Goal: Task Accomplishment & Management: Use online tool/utility

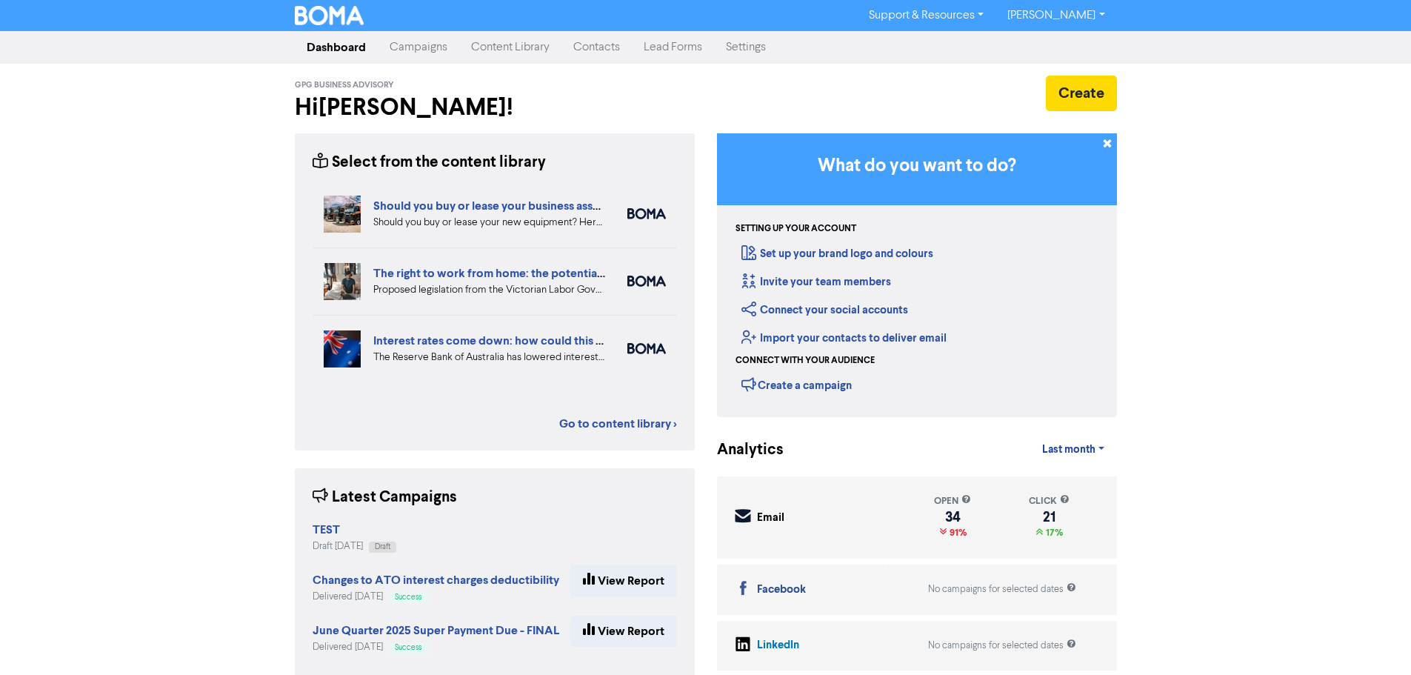
click at [578, 44] on link "Contacts" at bounding box center [596, 48] width 70 height 30
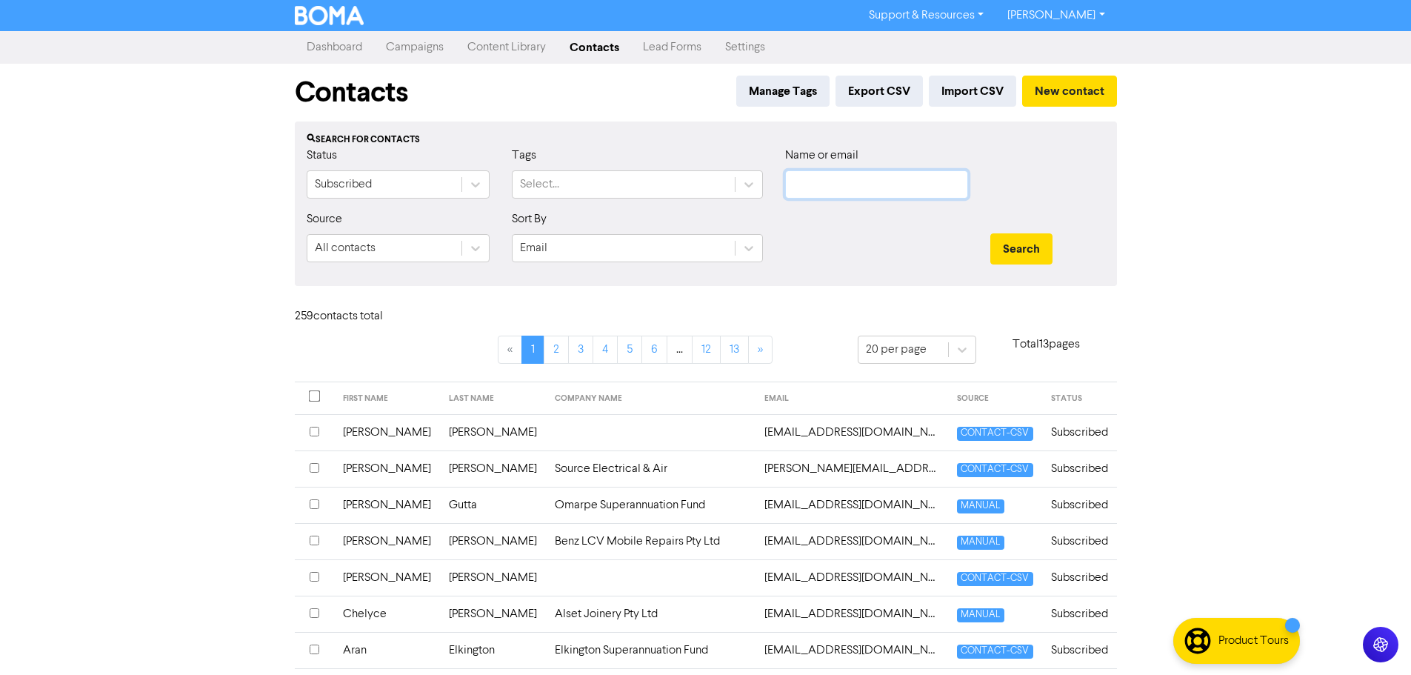
click at [845, 183] on input "text" at bounding box center [876, 184] width 183 height 28
click at [1041, 249] on button "Search" at bounding box center [1021, 248] width 62 height 31
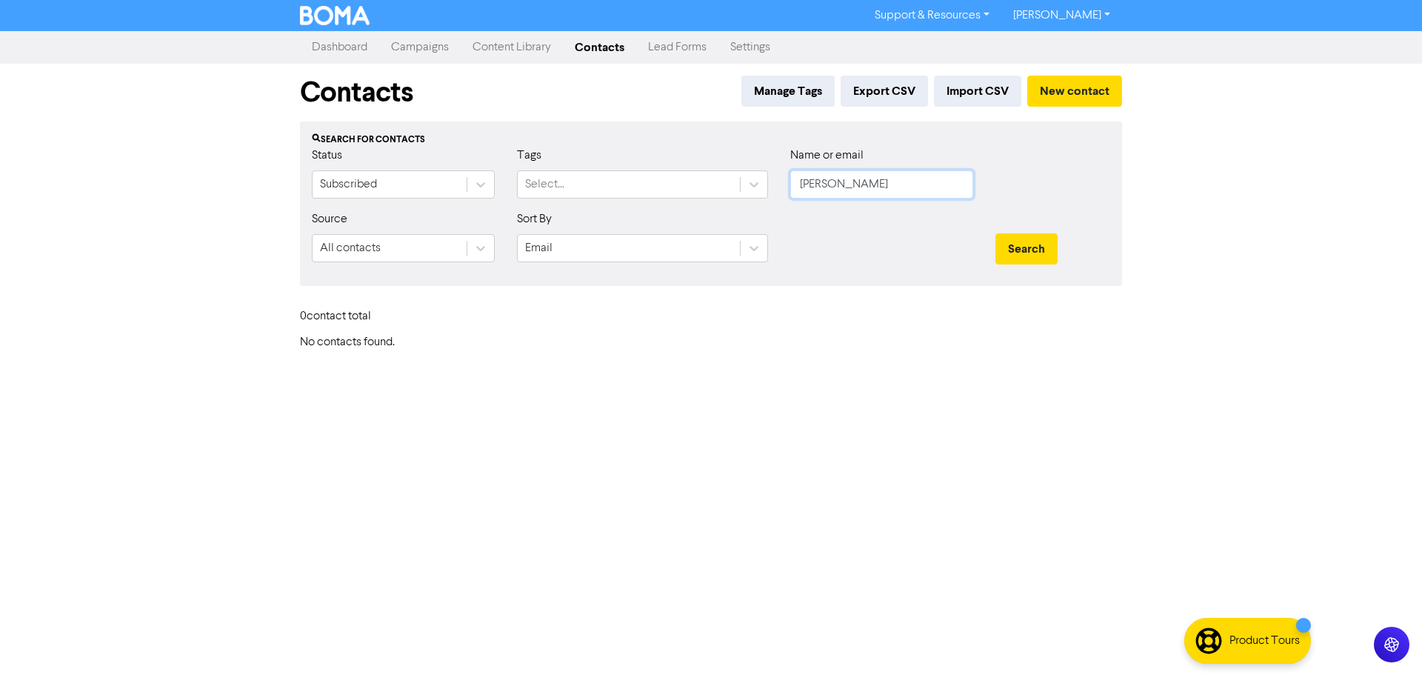
drag, startPoint x: 857, startPoint y: 192, endPoint x: 784, endPoint y: 198, distance: 72.9
click at [792, 200] on div "Name or email [PERSON_NAME]" at bounding box center [881, 179] width 205 height 64
type input "fox"
click at [1007, 244] on button "Search" at bounding box center [1026, 248] width 62 height 31
